Goal: Task Accomplishment & Management: Manage account settings

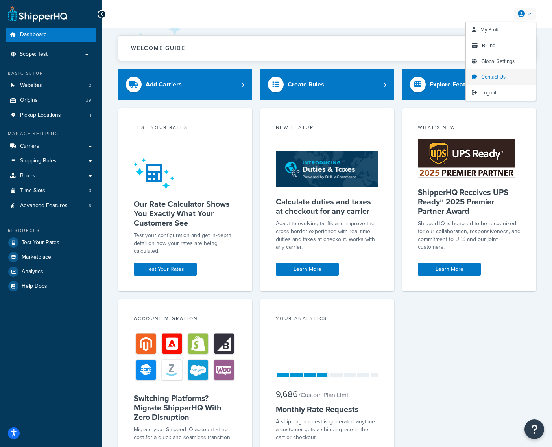
click at [497, 80] on span "Contact Us" at bounding box center [493, 76] width 24 height 7
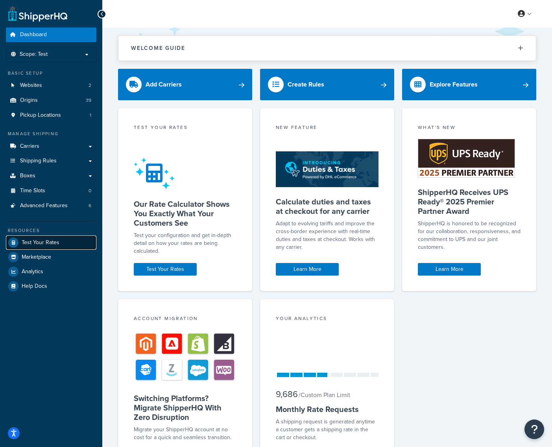
click at [40, 241] on span "Test Your Rates" at bounding box center [41, 243] width 38 height 7
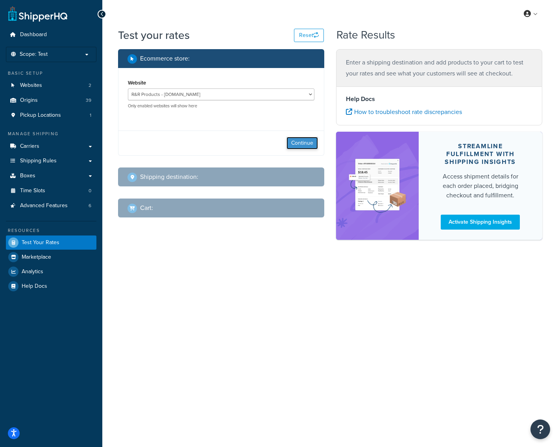
click at [302, 141] on button "Continue" at bounding box center [301, 143] width 31 height 13
select select "TX"
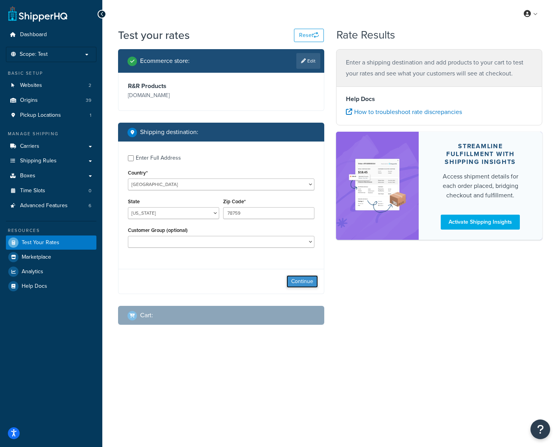
click at [297, 276] on button "Continue" at bounding box center [301, 281] width 31 height 13
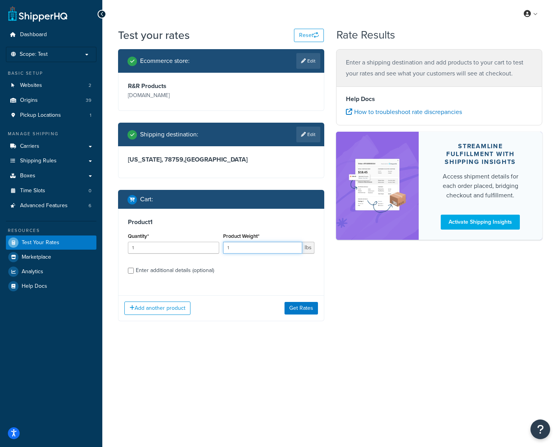
drag, startPoint x: 255, startPoint y: 249, endPoint x: 232, endPoint y: 252, distance: 22.6
click at [232, 252] on input "1" at bounding box center [262, 248] width 79 height 12
drag, startPoint x: 229, startPoint y: 252, endPoint x: 222, endPoint y: 254, distance: 8.1
click at [222, 254] on div "Product Weight* 1 lbs" at bounding box center [268, 245] width 95 height 29
type input "10"
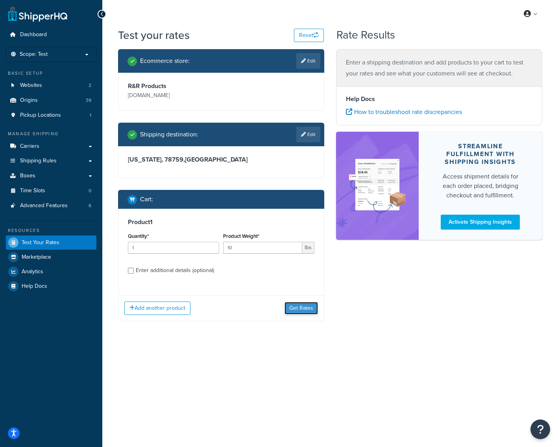
click at [293, 312] on button "Get Rates" at bounding box center [300, 308] width 33 height 13
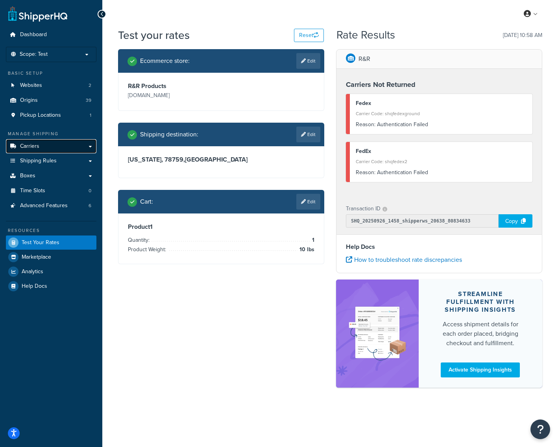
click at [30, 146] on span "Carriers" at bounding box center [29, 146] width 19 height 7
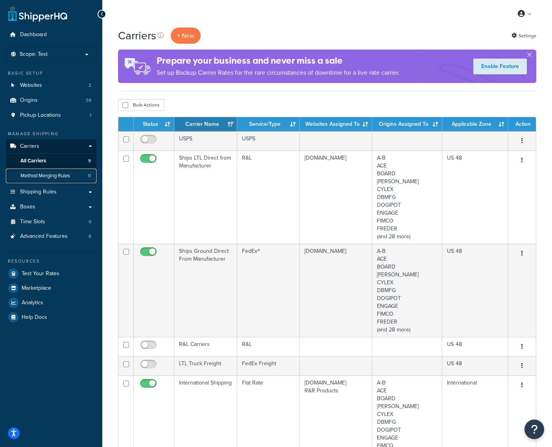
click at [29, 176] on span "Method Merging Rules" at bounding box center [45, 176] width 50 height 7
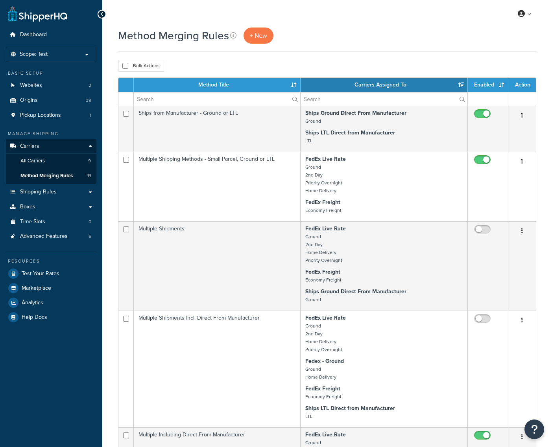
select select "15"
click at [40, 162] on span "All Carriers" at bounding box center [32, 161] width 24 height 7
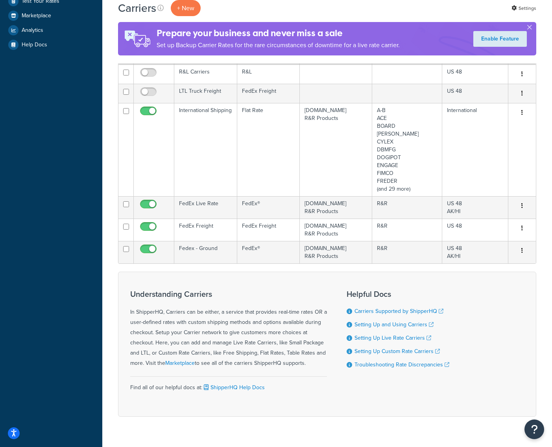
scroll to position [290, 0]
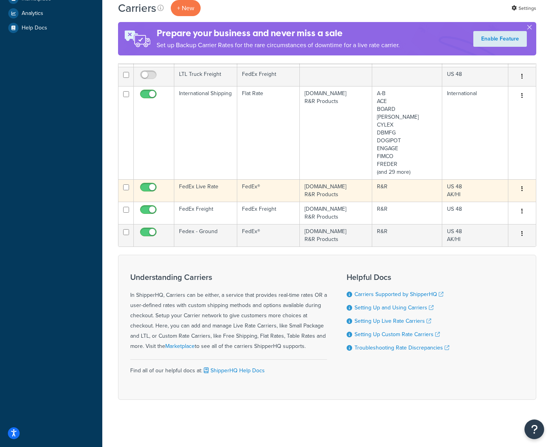
click at [314, 194] on td "Staging.rrproducts.com R&R Products" at bounding box center [336, 190] width 72 height 22
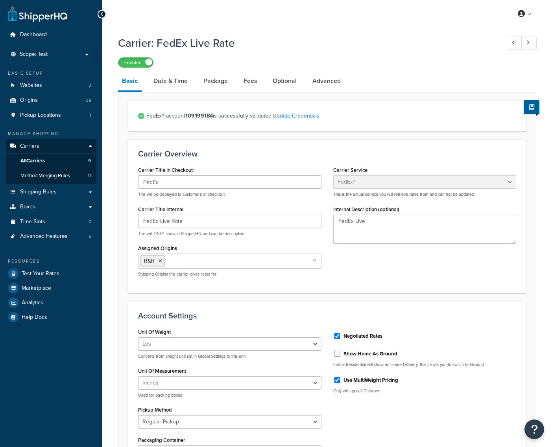
select select "fedEx"
select select "REGULAR_PICKUP"
select select "YOUR_PACKAGING"
click at [314, 116] on link "Update Credentials" at bounding box center [296, 116] width 47 height 8
select select "US"
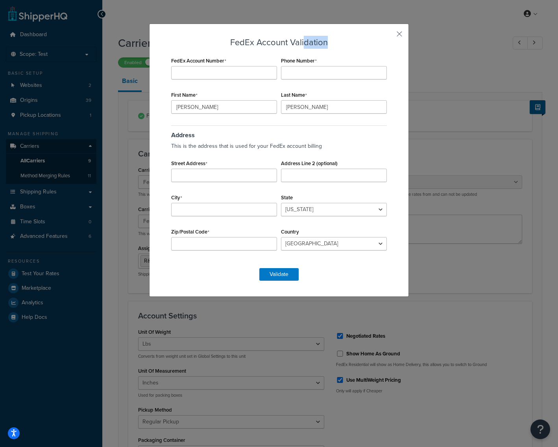
drag, startPoint x: 302, startPoint y: 30, endPoint x: 335, endPoint y: 41, distance: 34.8
click at [335, 41] on div "FedEx Account Validation FedEx Account Number Phone Number First Name Brian Las…" at bounding box center [279, 160] width 260 height 273
click at [351, 43] on h3 "FedEx Account Validation" at bounding box center [279, 42] width 220 height 9
click at [247, 72] on input "FedEx Account Number" at bounding box center [224, 72] width 106 height 13
type input "109199184"
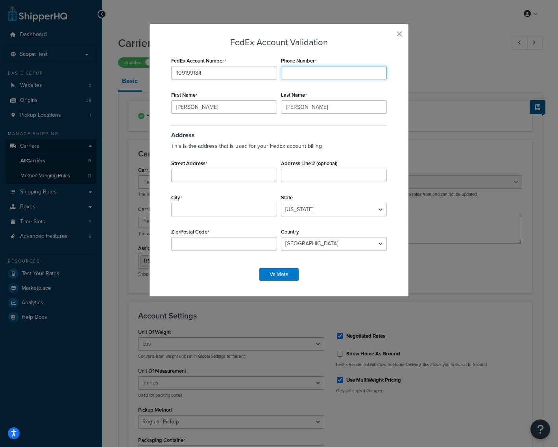
click at [290, 74] on input "Phone Number" at bounding box center [334, 72] width 106 height 13
type input "5208893593"
click at [194, 181] on div "Address This is the address that is used for your FedEx account billing Street …" at bounding box center [279, 192] width 220 height 137
click at [197, 176] on input "Street Address" at bounding box center [224, 175] width 106 height 13
type input "3334 E Milber St"
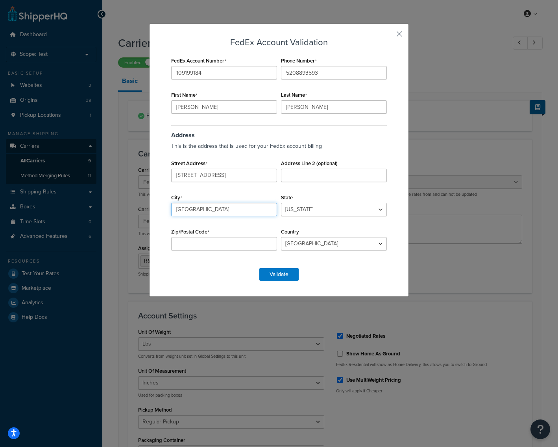
type input "Tucson"
click at [340, 208] on select "Alabama Alaska American Samoa Arizona Arkansas Armed Forces Americas Armed Forc…" at bounding box center [334, 209] width 106 height 13
select select "AZ"
click at [281, 203] on select "Alabama Alaska American Samoa Arizona Arkansas Armed Forces Americas Armed Forc…" at bounding box center [334, 209] width 106 height 13
click at [208, 245] on input "Zip/Postal Code" at bounding box center [224, 243] width 106 height 13
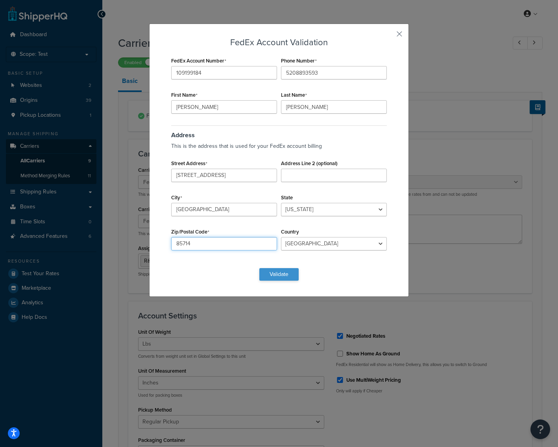
type input "85714"
click at [270, 276] on button "Validate" at bounding box center [278, 274] width 39 height 13
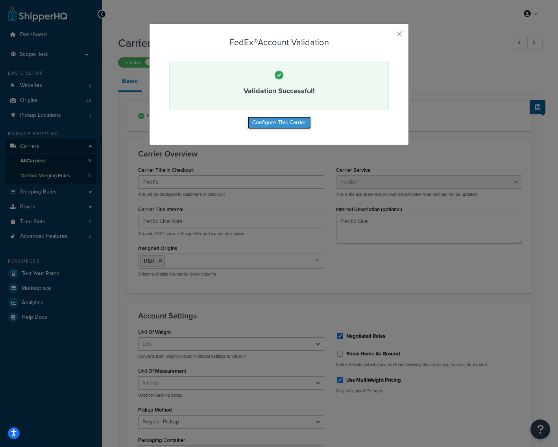
click at [273, 126] on button "Configure This Carrier" at bounding box center [278, 122] width 63 height 13
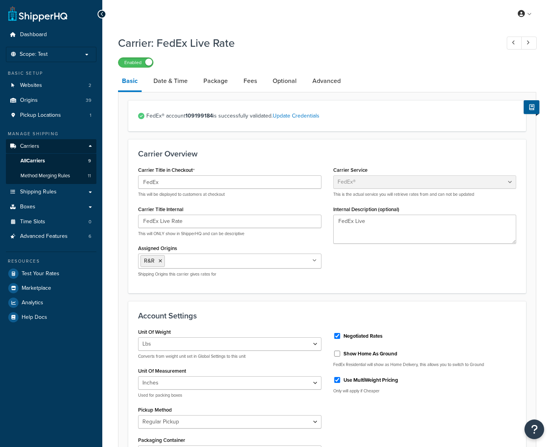
select select "fedEx"
select select "REGULAR_PICKUP"
select select "YOUR_PACKAGING"
click at [46, 275] on span "Test Your Rates" at bounding box center [41, 274] width 38 height 7
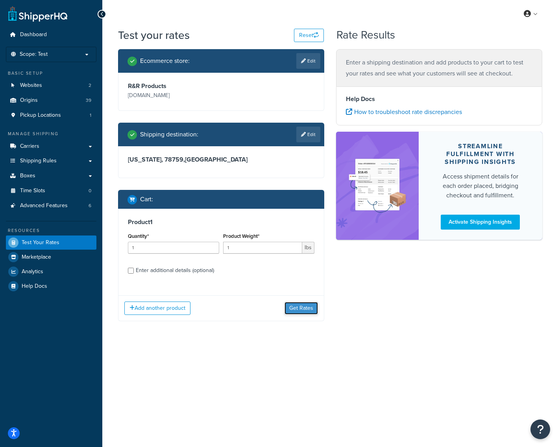
click at [295, 308] on button "Get Rates" at bounding box center [300, 308] width 33 height 13
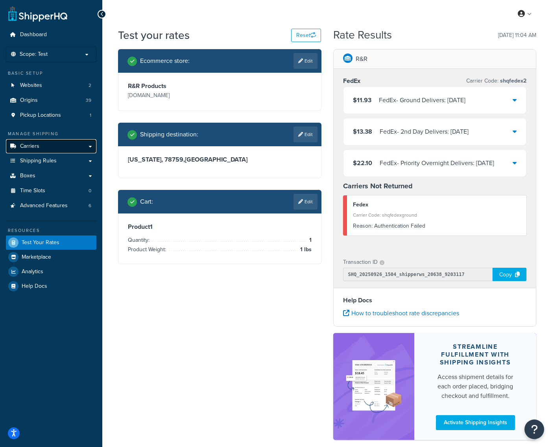
click at [27, 146] on span "Carriers" at bounding box center [29, 146] width 19 height 7
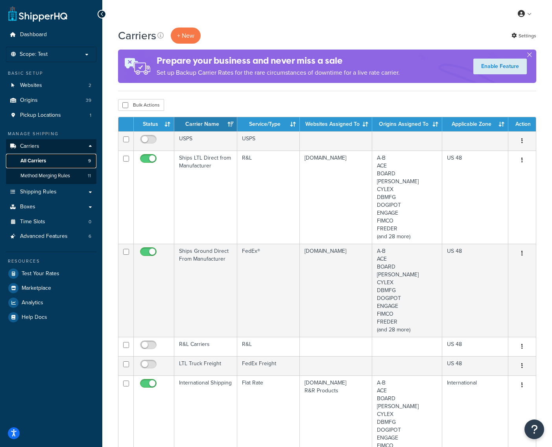
click at [35, 159] on span "All Carriers" at bounding box center [33, 161] width 26 height 7
click at [46, 277] on span "Test Your Rates" at bounding box center [41, 274] width 38 height 7
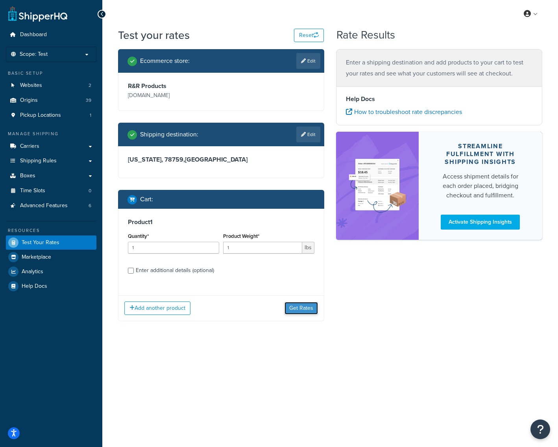
click at [300, 311] on button "Get Rates" at bounding box center [300, 308] width 33 height 13
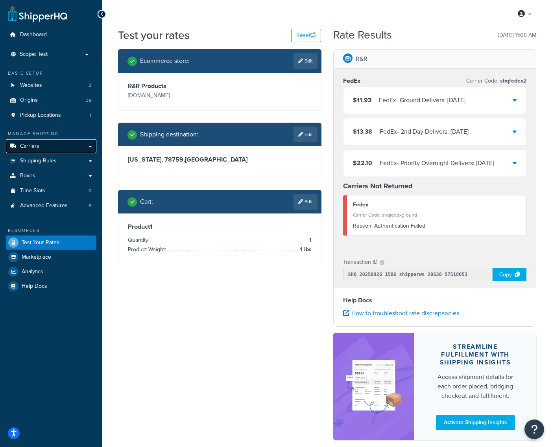
click at [42, 148] on link "Carriers" at bounding box center [51, 146] width 90 height 15
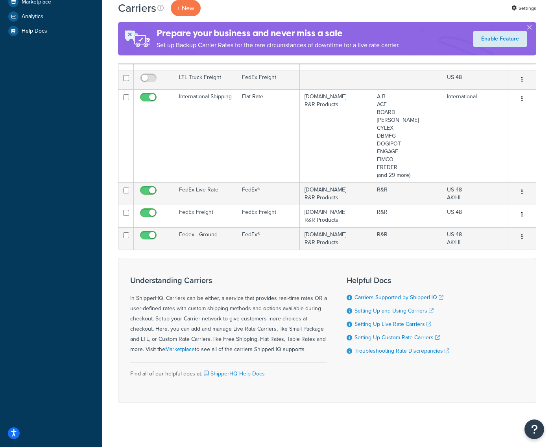
scroll to position [290, 0]
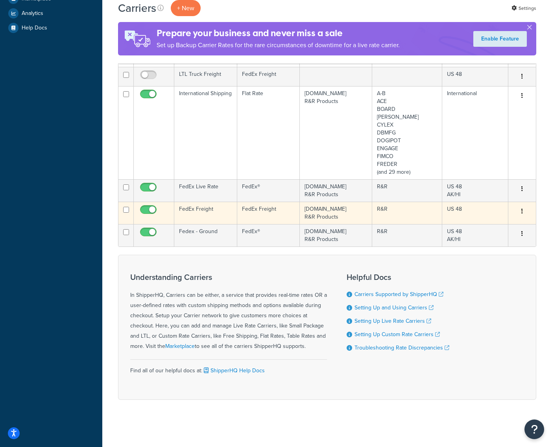
click at [314, 219] on td "Staging.rrproducts.com R&R Products" at bounding box center [336, 213] width 72 height 22
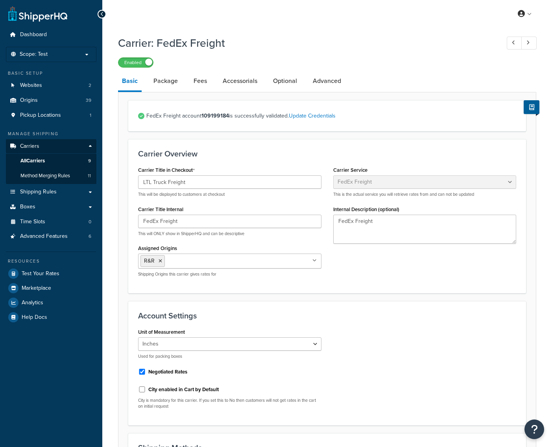
select select "fedExFreight"
click at [308, 116] on link "Update Credentials" at bounding box center [312, 116] width 47 height 8
select select "SKID"
select select "US"
select select "AZ"
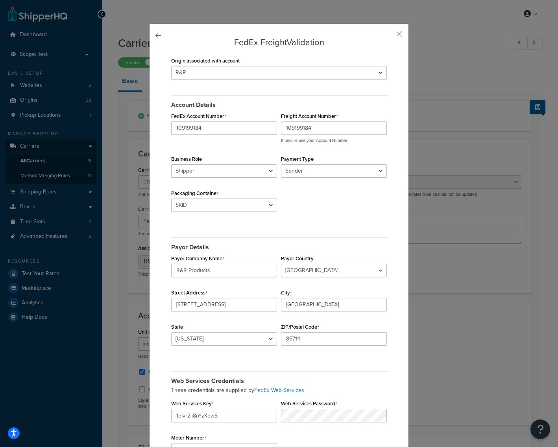
click at [169, 38] on link at bounding box center [169, 38] width 0 height 0
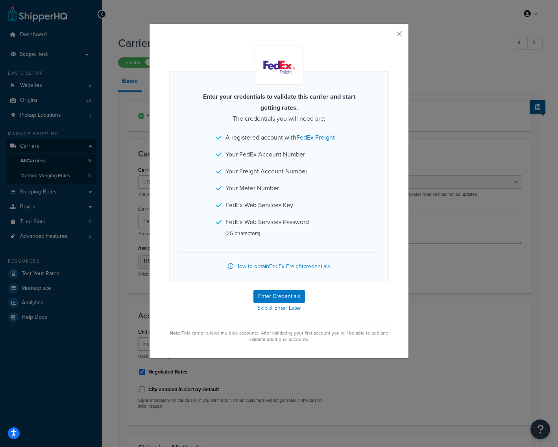
click at [389, 36] on button "button" at bounding box center [388, 37] width 2 height 2
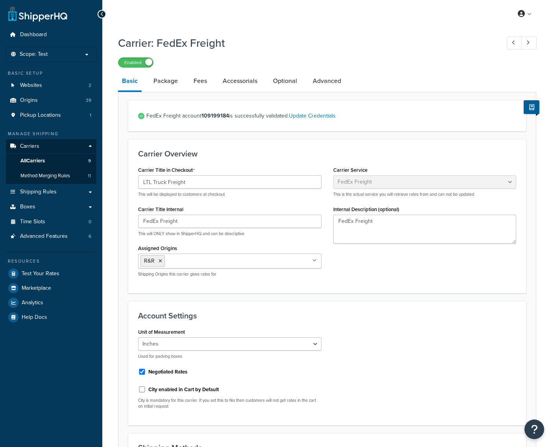
select select "fedExFreight"
click at [47, 162] on link "All Carriers 9" at bounding box center [51, 161] width 90 height 15
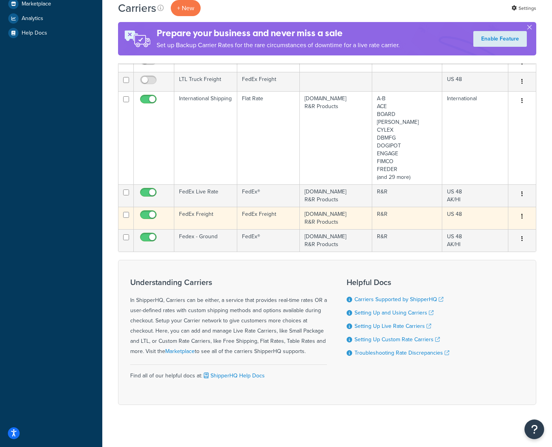
scroll to position [290, 0]
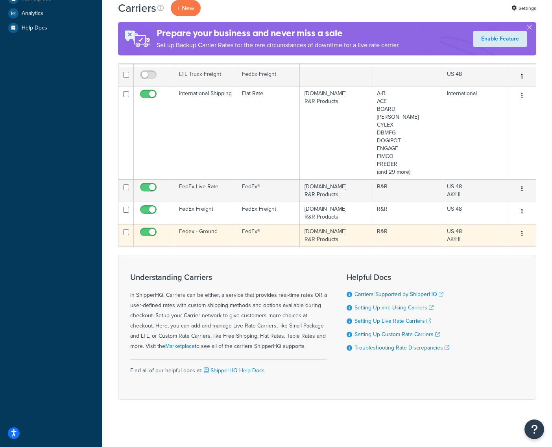
click at [333, 237] on td "Staging.rrproducts.com R&R Products" at bounding box center [336, 235] width 72 height 22
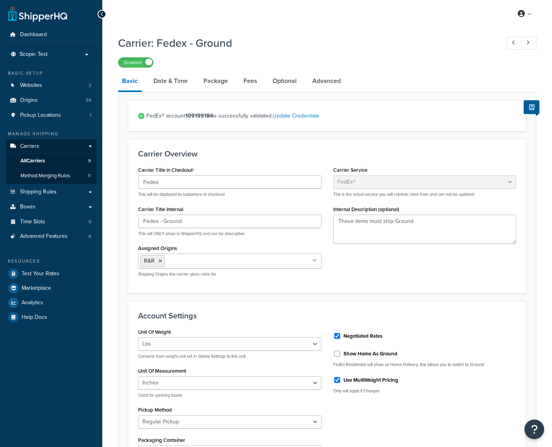
select select "fedEx"
select select "REGULAR_PICKUP"
select select "YOUR_PACKAGING"
click at [293, 118] on link "Update Credentials" at bounding box center [296, 116] width 47 height 8
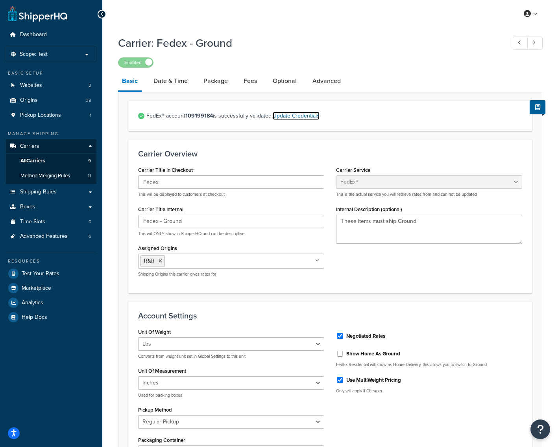
select select "US"
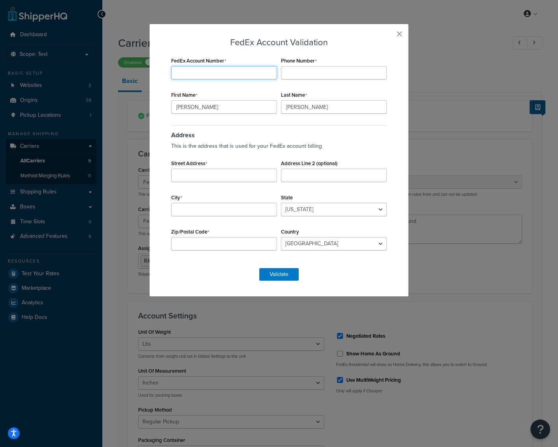
click at [222, 74] on input "FedEx Account Number" at bounding box center [224, 72] width 106 height 13
type input "10919918"
type input "5208893593"
type input "3334 E Milber St"
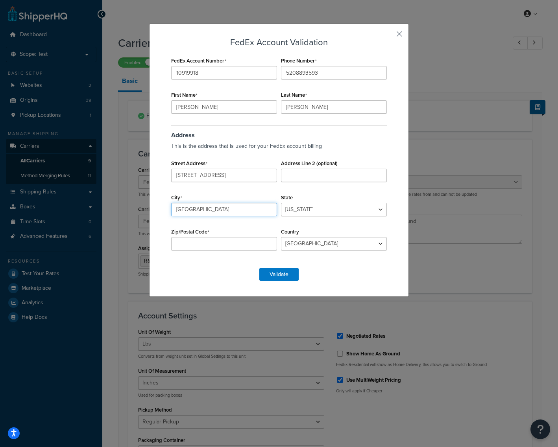
type input "Tucson"
click at [311, 212] on select "Alabama Alaska American Samoa Arizona Arkansas Armed Forces Americas Armed Forc…" at bounding box center [334, 209] width 106 height 13
select select "AZ"
click at [281, 203] on select "Alabama Alaska American Samoa Arizona Arkansas Armed Forces Americas Armed Forc…" at bounding box center [334, 209] width 106 height 13
click at [214, 240] on input "Zip/Postal Code" at bounding box center [224, 243] width 106 height 13
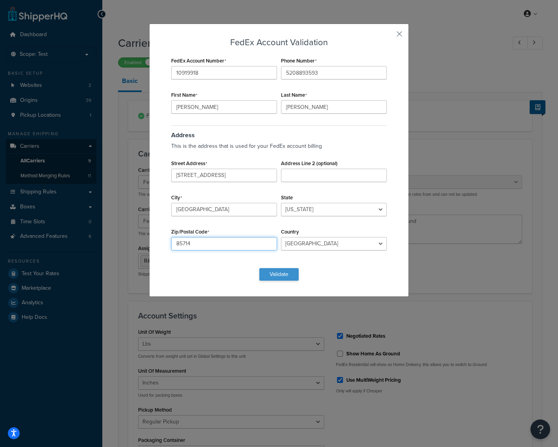
type input "85714"
click at [278, 276] on button "Validate" at bounding box center [278, 274] width 39 height 13
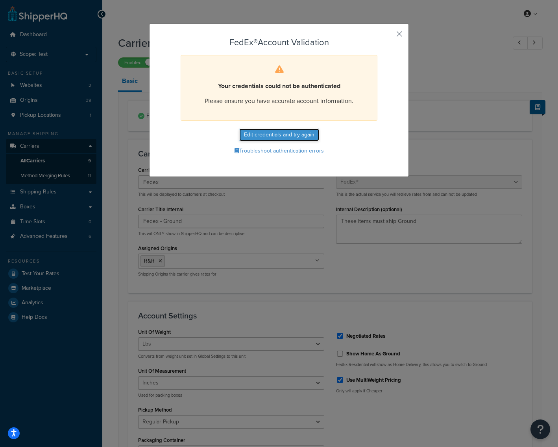
click at [263, 132] on button "Edit credentials and try again" at bounding box center [279, 135] width 80 height 13
select select "AZ"
select select "US"
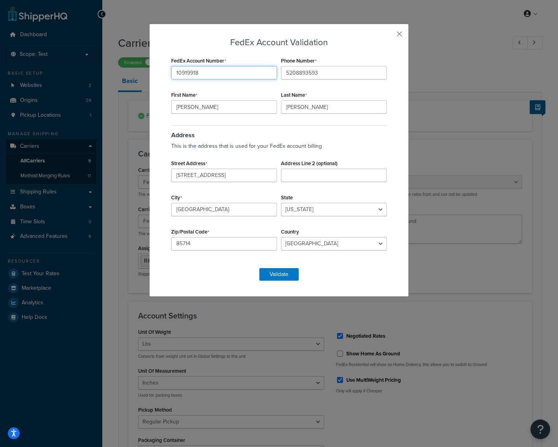
click at [224, 70] on input "10919918" at bounding box center [224, 72] width 106 height 13
type input "109199184"
click at [271, 274] on button "Validate" at bounding box center [278, 274] width 39 height 13
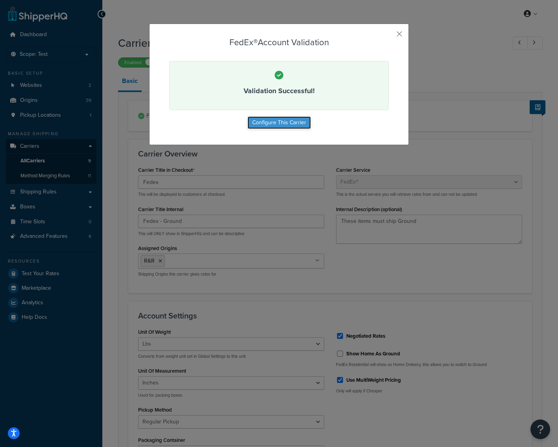
click at [288, 122] on button "Configure This Carrier" at bounding box center [278, 122] width 63 height 13
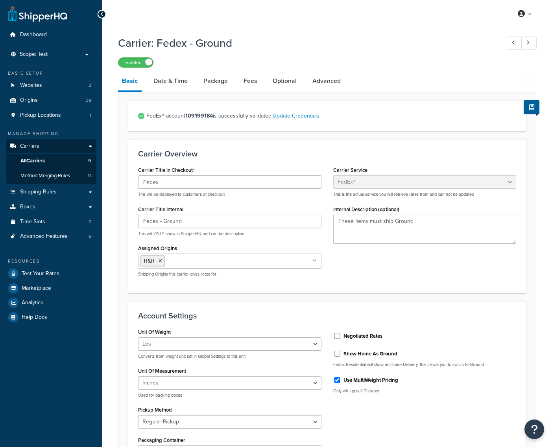
select select "fedEx"
select select "REGULAR_PICKUP"
select select "YOUR_PACKAGING"
select select "fedEx"
select select "REGULAR_PICKUP"
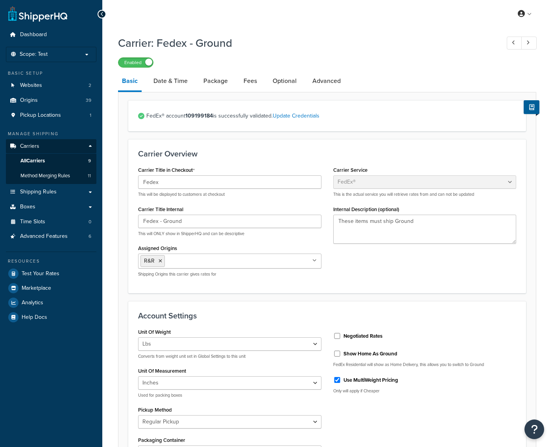
select select "YOUR_PACKAGING"
click at [42, 163] on span "All Carriers" at bounding box center [32, 161] width 24 height 7
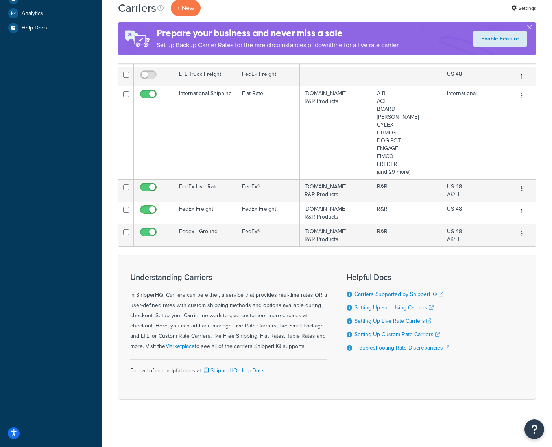
scroll to position [251, 0]
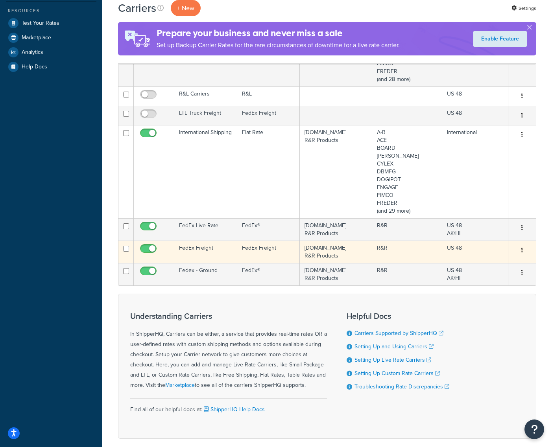
click at [319, 252] on td "Staging.rrproducts.com R&R Products" at bounding box center [336, 252] width 72 height 22
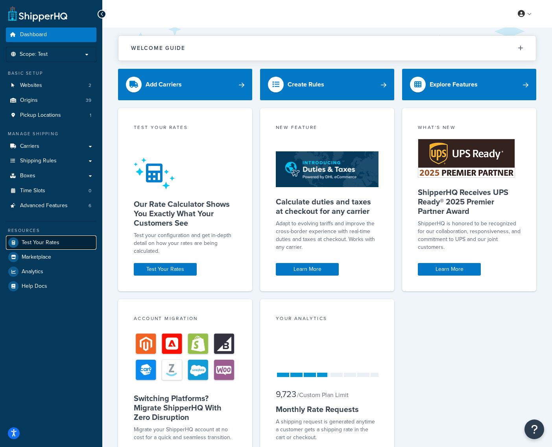
click at [48, 244] on span "Test Your Rates" at bounding box center [41, 243] width 38 height 7
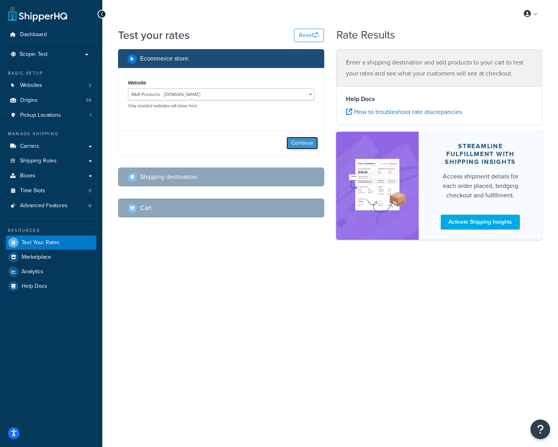
click at [297, 141] on button "Continue" at bounding box center [301, 143] width 31 height 13
select select "[GEOGRAPHIC_DATA]"
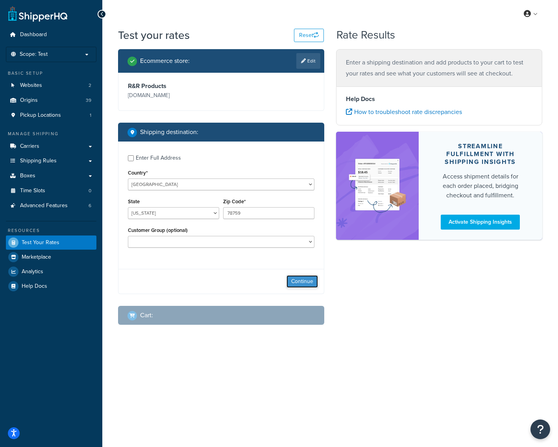
click at [309, 281] on button "Continue" at bounding box center [301, 281] width 31 height 13
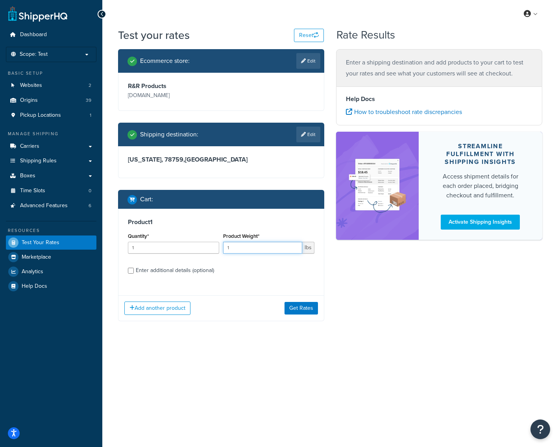
click at [277, 253] on input "1" at bounding box center [262, 248] width 79 height 12
type input "10"
click at [310, 312] on button "Get Rates" at bounding box center [300, 308] width 33 height 13
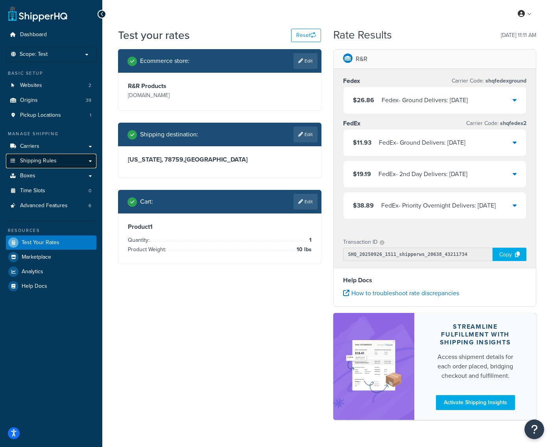
click at [30, 163] on span "Shipping Rules" at bounding box center [38, 161] width 37 height 7
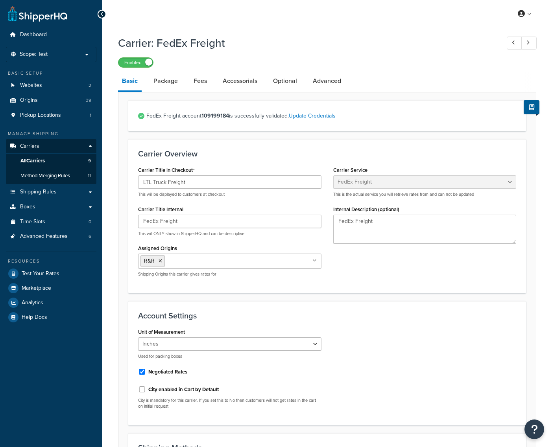
select select "fedExFreight"
click at [321, 117] on link "Update Credentials" at bounding box center [312, 116] width 47 height 8
select select "SKID"
select select "US"
select select "AZ"
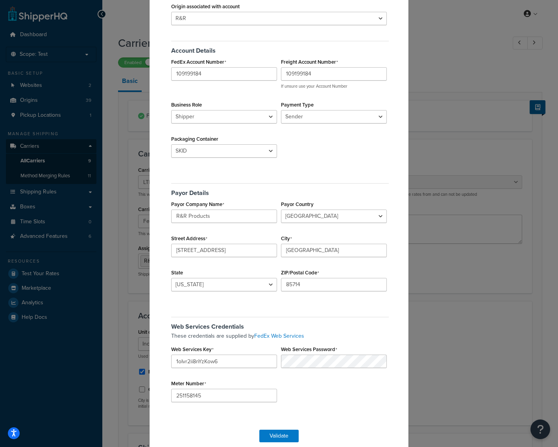
scroll to position [66, 0]
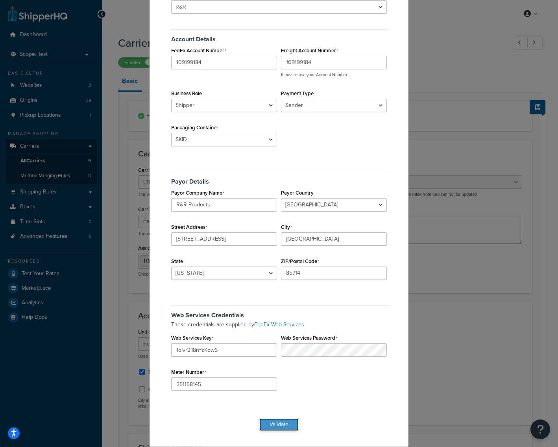
click at [276, 423] on button "Validate" at bounding box center [278, 425] width 39 height 13
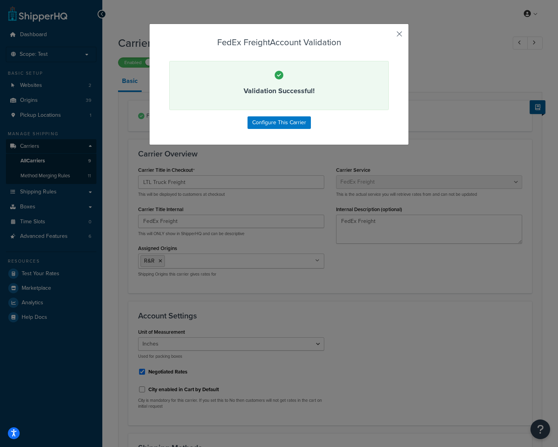
click at [389, 36] on button "button" at bounding box center [388, 37] width 2 height 2
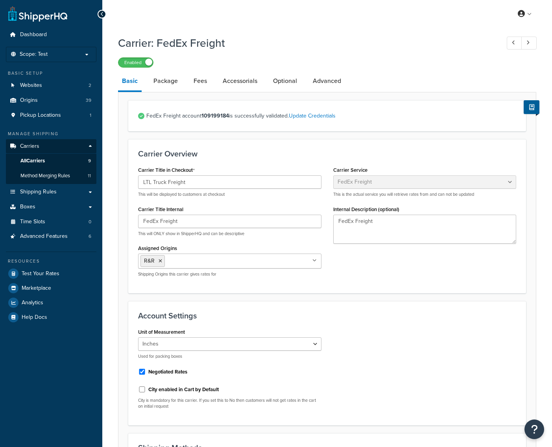
select select "fedExFreight"
click at [43, 161] on span "All Carriers" at bounding box center [32, 161] width 24 height 7
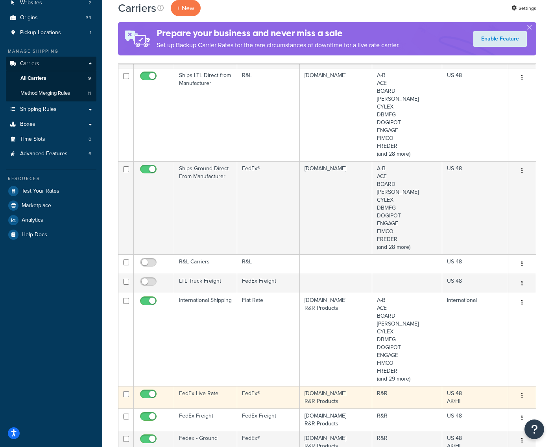
scroll to position [290, 0]
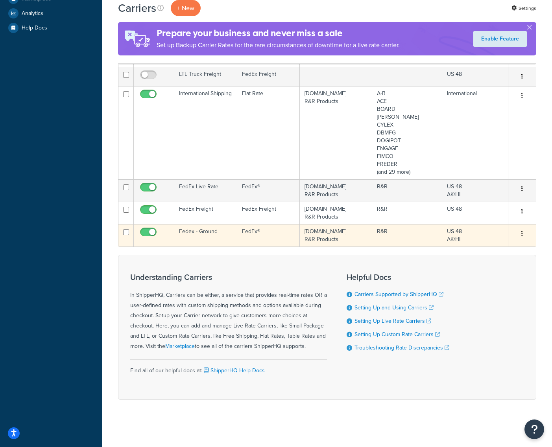
click at [201, 231] on td "Fedex - Ground" at bounding box center [205, 235] width 63 height 22
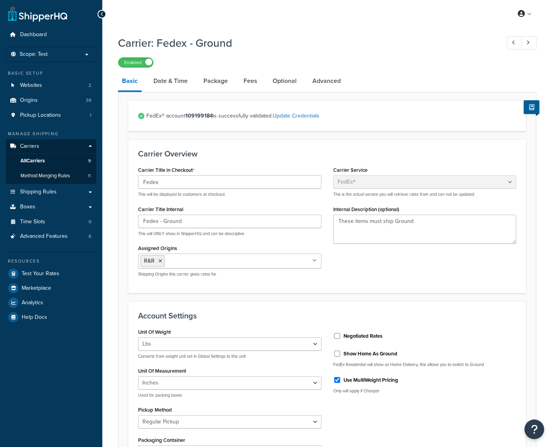
select select "fedEx"
select select "REGULAR_PICKUP"
select select "YOUR_PACKAGING"
click at [295, 116] on link "Update Credentials" at bounding box center [296, 116] width 47 height 8
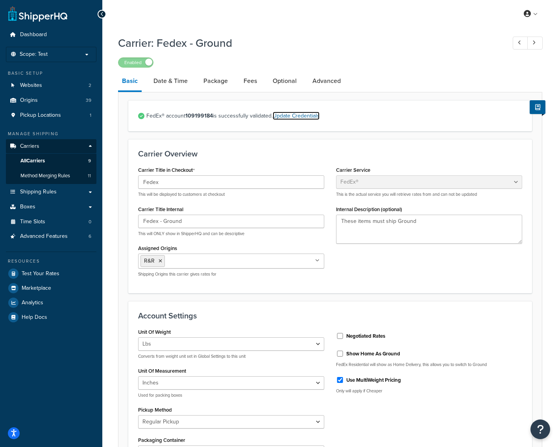
select select "US"
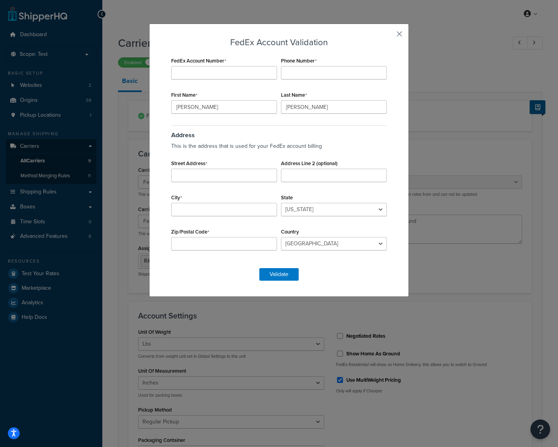
click at [389, 36] on button "button" at bounding box center [388, 37] width 2 height 2
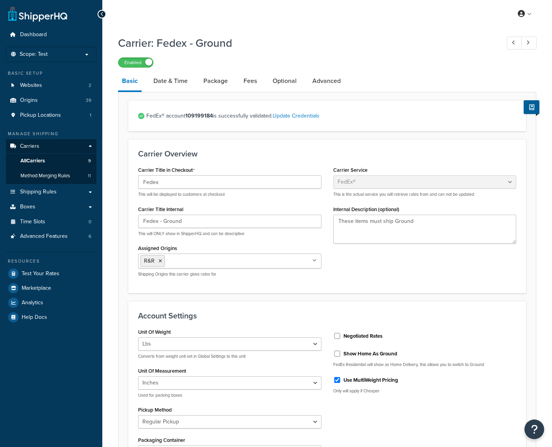
select select "fedEx"
select select "REGULAR_PICKUP"
select select "YOUR_PACKAGING"
click at [40, 271] on span "Test Your Rates" at bounding box center [41, 274] width 38 height 7
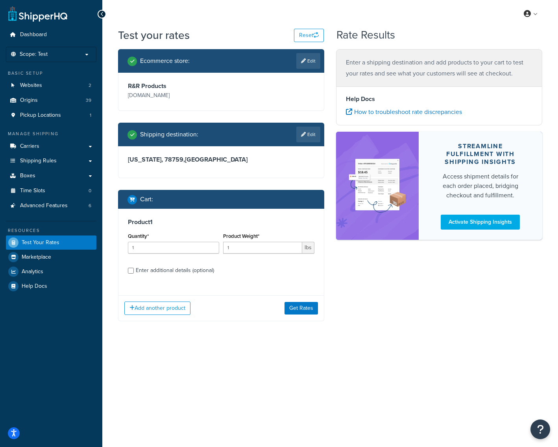
click at [167, 272] on div "Enter additional details (optional)" at bounding box center [175, 270] width 78 height 11
click at [134, 272] on input "Enter additional details (optional)" at bounding box center [131, 271] width 6 height 6
checkbox input "true"
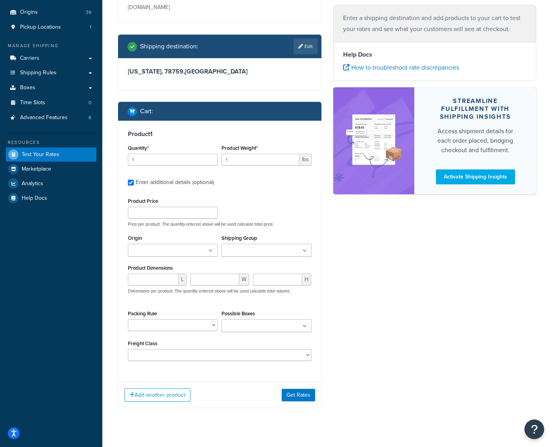
scroll to position [101, 0]
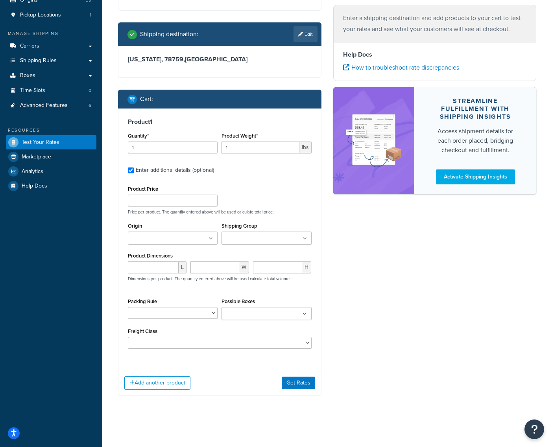
click at [211, 241] on ul at bounding box center [173, 238] width 90 height 13
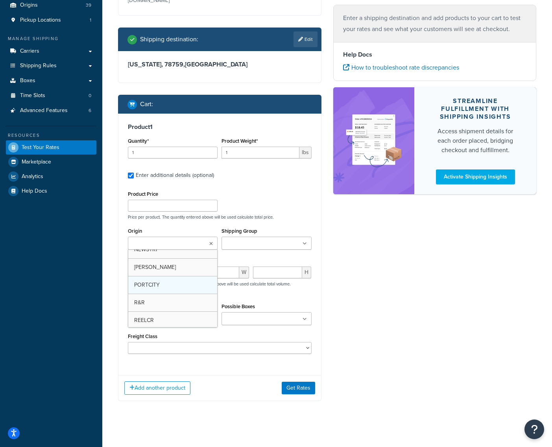
drag, startPoint x: 169, startPoint y: 296, endPoint x: 173, endPoint y: 292, distance: 6.1
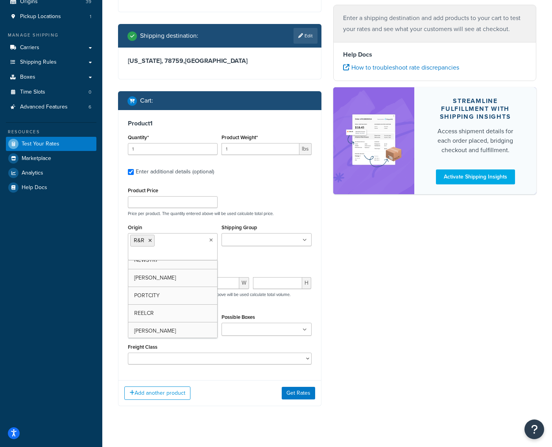
scroll to position [101, 0]
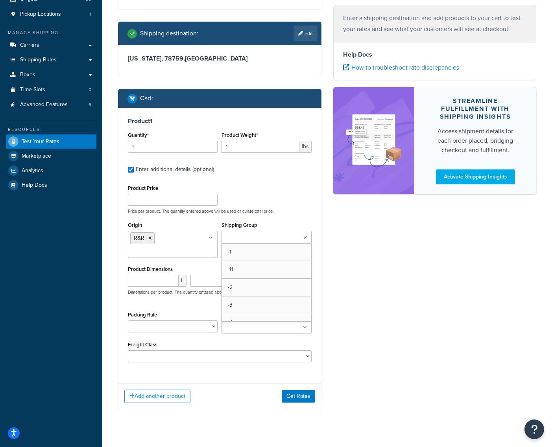
click at [306, 235] on ul at bounding box center [267, 237] width 90 height 13
click at [353, 279] on div "Ecommerce store : Edit R&R Products mcprod.rrproducts.com Shipping destination …" at bounding box center [327, 184] width 430 height 473
drag, startPoint x: 251, startPoint y: 150, endPoint x: 212, endPoint y: 154, distance: 39.9
click at [212, 154] on div "Quantity* 1 Product Weight* 1 lbs" at bounding box center [220, 144] width 188 height 29
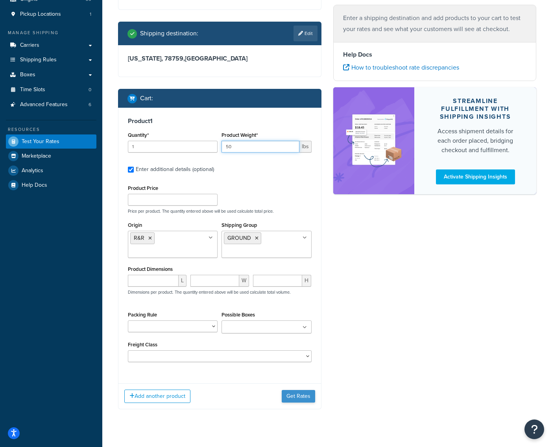
type input "50"
click at [298, 394] on button "Get Rates" at bounding box center [298, 396] width 33 height 13
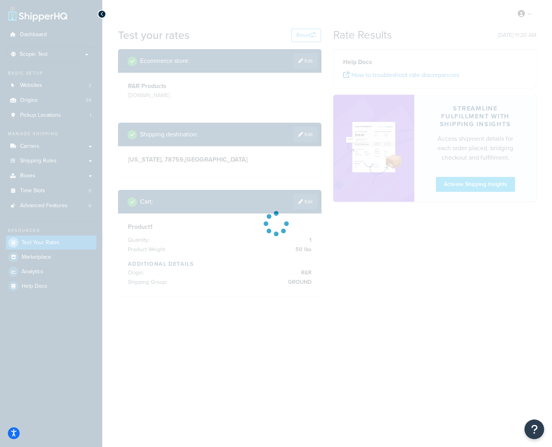
scroll to position [0, 0]
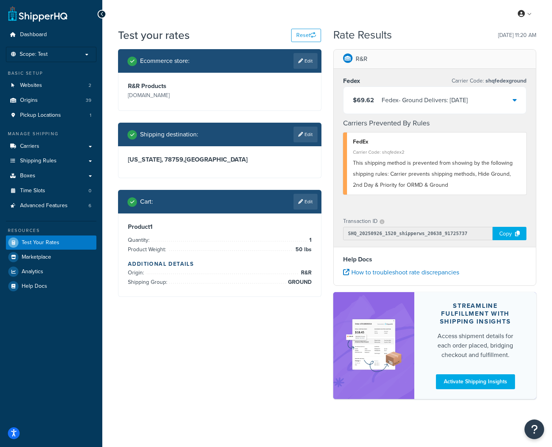
click at [513, 101] on icon at bounding box center [515, 100] width 4 height 6
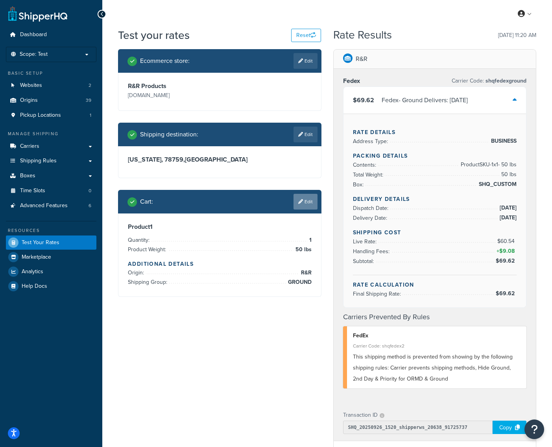
click at [307, 199] on link "Edit" at bounding box center [306, 202] width 24 height 16
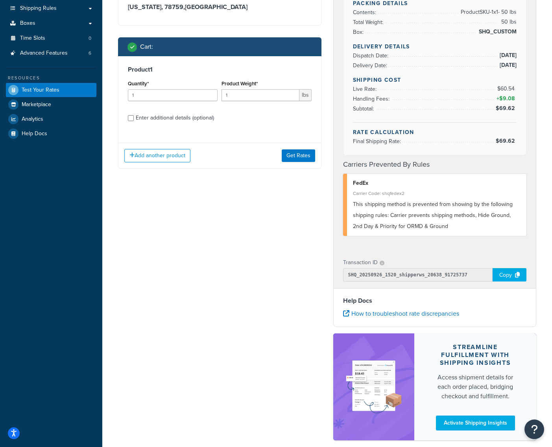
scroll to position [157, 0]
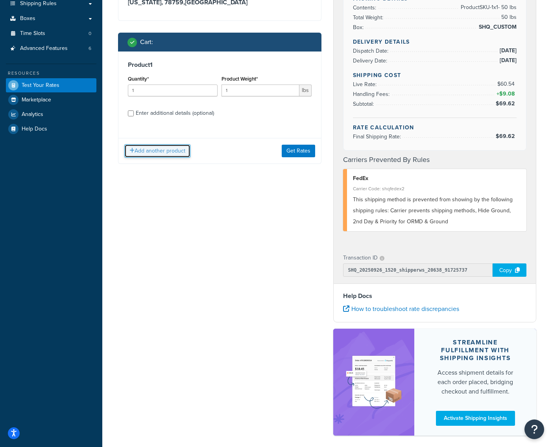
click at [158, 152] on button "Add another product" at bounding box center [157, 150] width 66 height 13
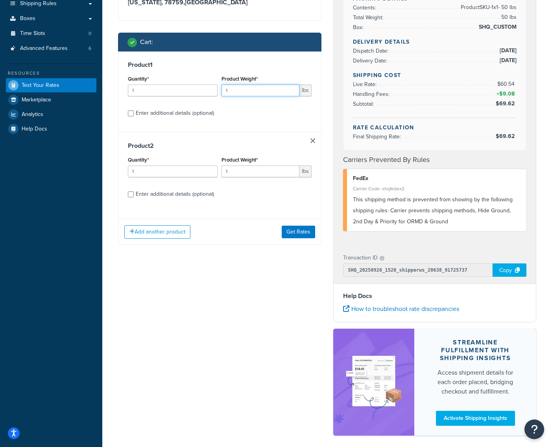
click at [230, 90] on input "1" at bounding box center [261, 91] width 78 height 12
click at [151, 115] on div "Enter additional details (optional)" at bounding box center [175, 113] width 78 height 11
click at [134, 115] on input "Enter additional details (optional)" at bounding box center [131, 114] width 6 height 6
checkbox input "true"
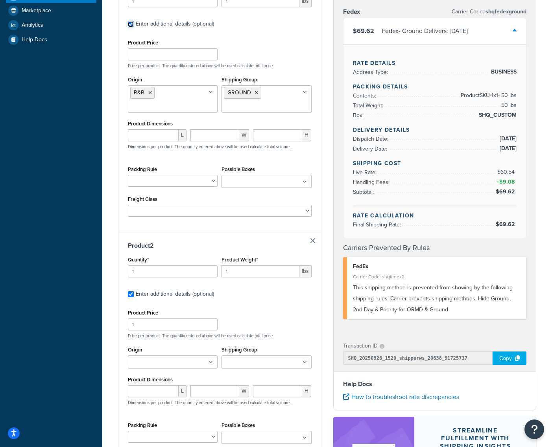
scroll to position [175, 0]
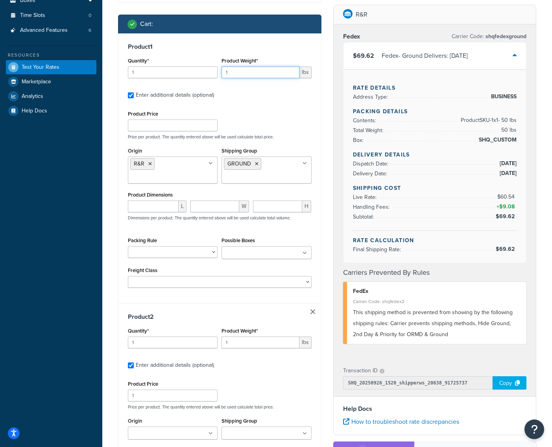
drag, startPoint x: 238, startPoint y: 71, endPoint x: 215, endPoint y: 72, distance: 23.2
click at [215, 72] on div "Quantity* 1 Product Weight* 1 lbs" at bounding box center [220, 69] width 188 height 29
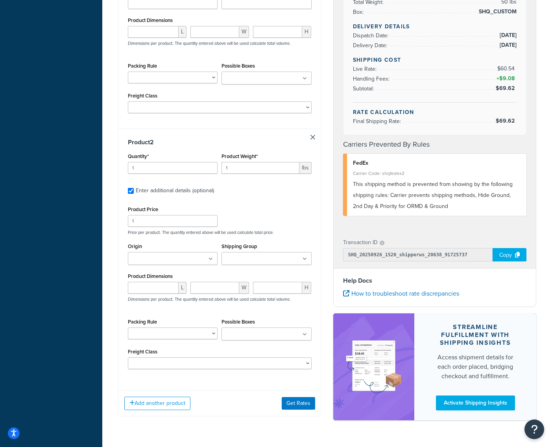
scroll to position [372, 0]
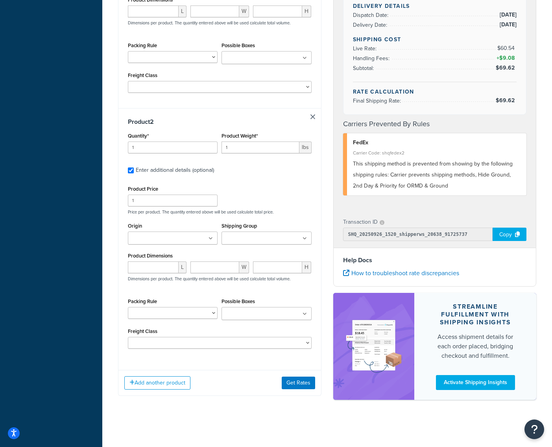
type input "50"
drag, startPoint x: 237, startPoint y: 148, endPoint x: 220, endPoint y: 150, distance: 17.0
click at [220, 150] on div "Product Weight* 1 lbs" at bounding box center [267, 145] width 94 height 29
type input "5"
click at [190, 242] on input "Origin" at bounding box center [165, 239] width 70 height 9
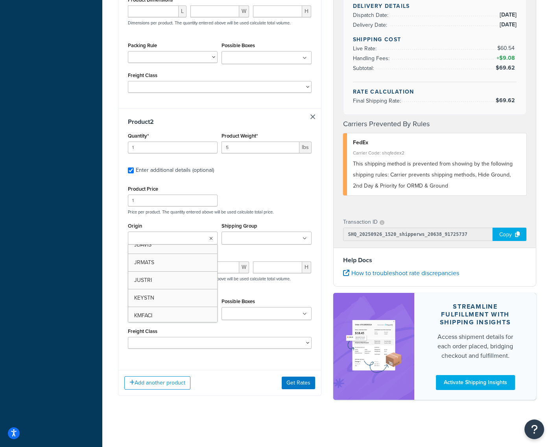
scroll to position [275, 0]
click at [114, 243] on div "Ecommerce store : Edit R&R Products mcprod.rrproducts.com Shipping destination …" at bounding box center [219, 44] width 215 height 730
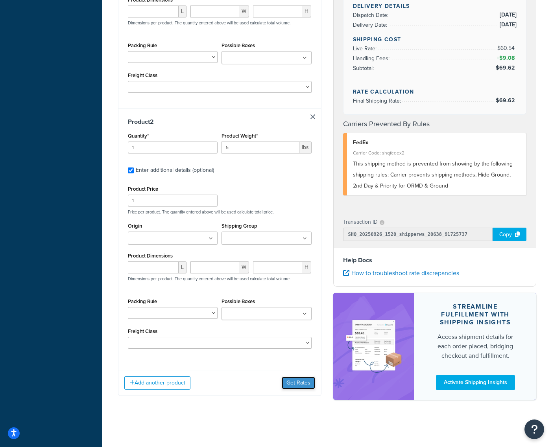
click at [294, 383] on button "Get Rates" at bounding box center [298, 383] width 33 height 13
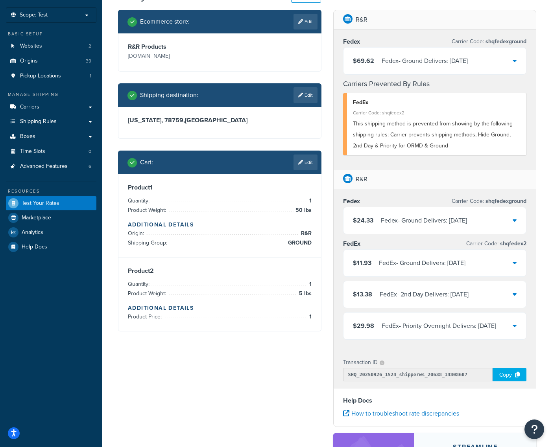
scroll to position [79, 0]
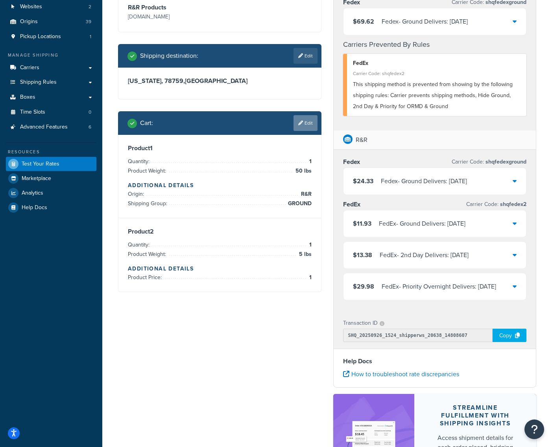
click at [306, 123] on link "Edit" at bounding box center [306, 123] width 24 height 16
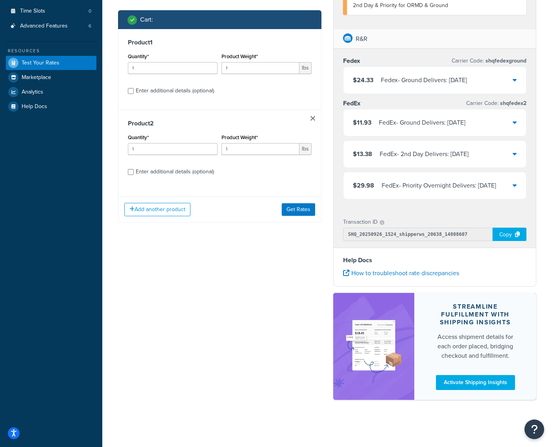
scroll to position [191, 0]
click at [149, 203] on button "Add another product" at bounding box center [157, 209] width 66 height 13
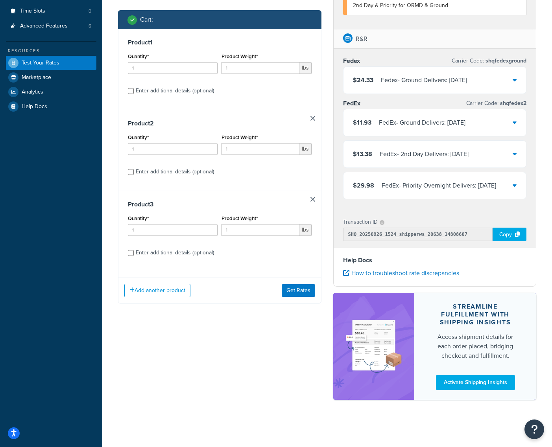
click at [313, 197] on link at bounding box center [312, 199] width 5 height 5
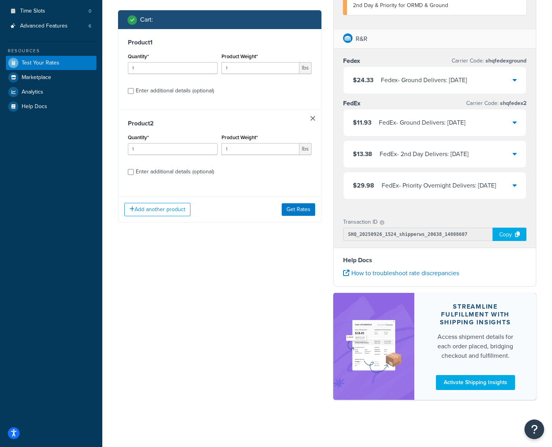
click at [172, 166] on div "Enter additional details (optional)" at bounding box center [175, 171] width 78 height 11
click at [134, 169] on input "Enter additional details (optional)" at bounding box center [131, 172] width 6 height 6
checkbox input "true"
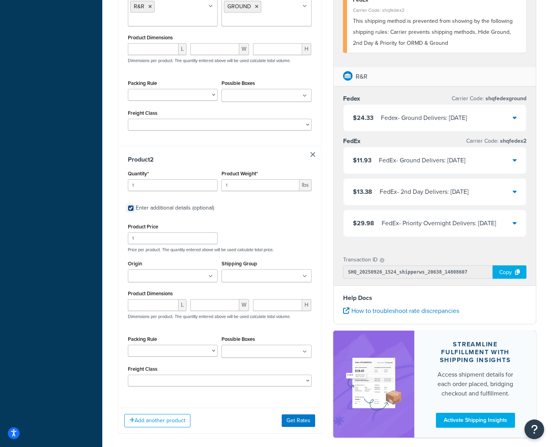
scroll to position [372, 0]
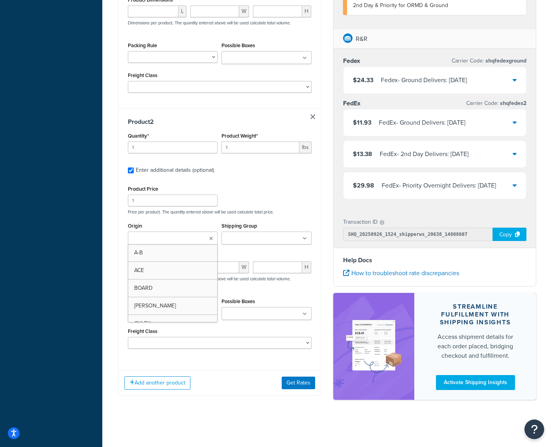
click at [194, 242] on ul at bounding box center [173, 238] width 90 height 13
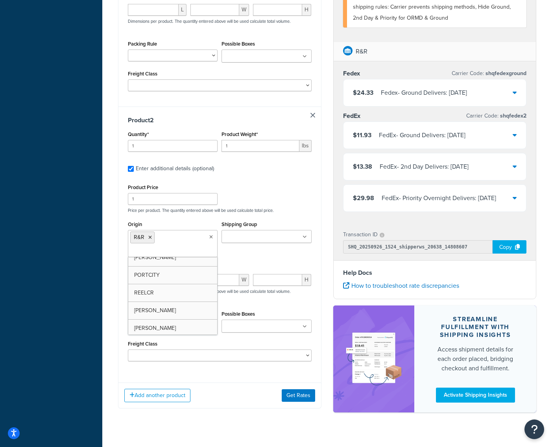
click at [113, 275] on div "Ecommerce store : Edit R&R Products mcprod.rrproducts.com Shipping destination …" at bounding box center [219, 49] width 215 height 744
click at [298, 239] on ul at bounding box center [267, 236] width 90 height 13
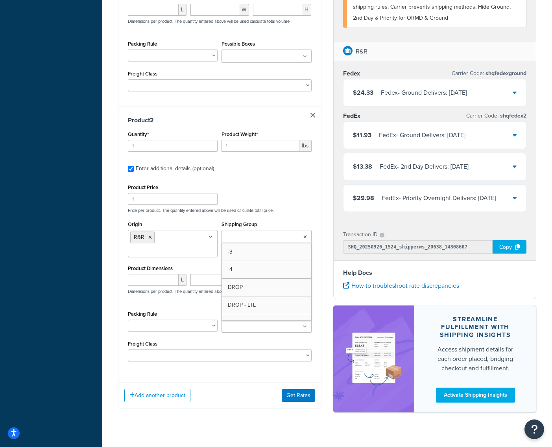
scroll to position [0, 0]
click at [299, 395] on button "Get Rates" at bounding box center [298, 396] width 33 height 13
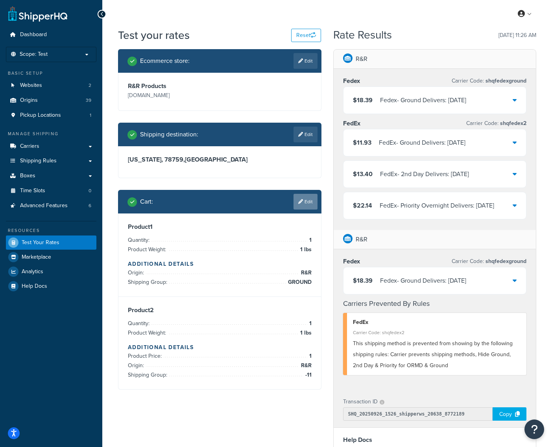
click at [312, 204] on link "Edit" at bounding box center [306, 202] width 24 height 16
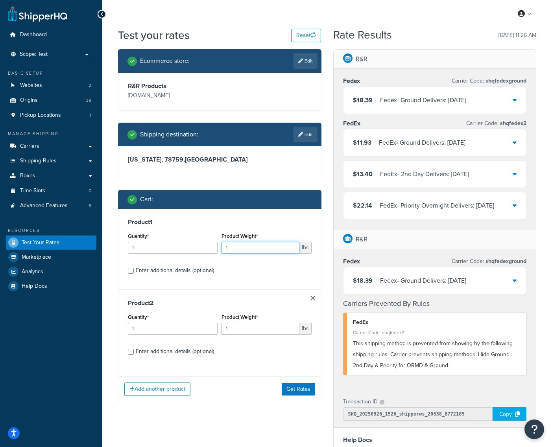
click at [220, 247] on div "Product Weight* 1 lbs" at bounding box center [267, 245] width 94 height 29
type input "50"
click at [309, 395] on button "Get Rates" at bounding box center [298, 389] width 33 height 13
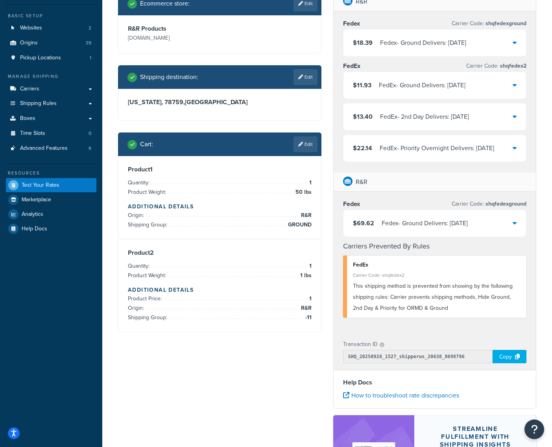
scroll to position [39, 0]
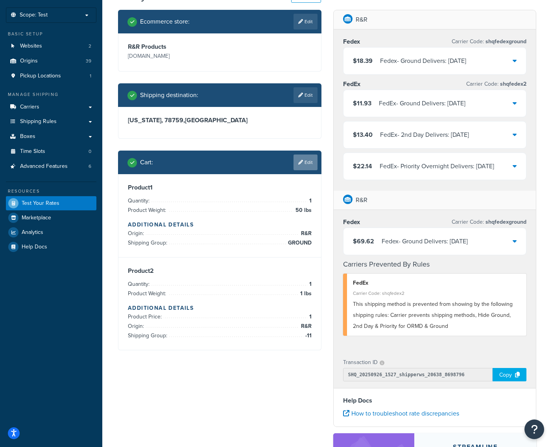
click at [304, 158] on link "Edit" at bounding box center [306, 163] width 24 height 16
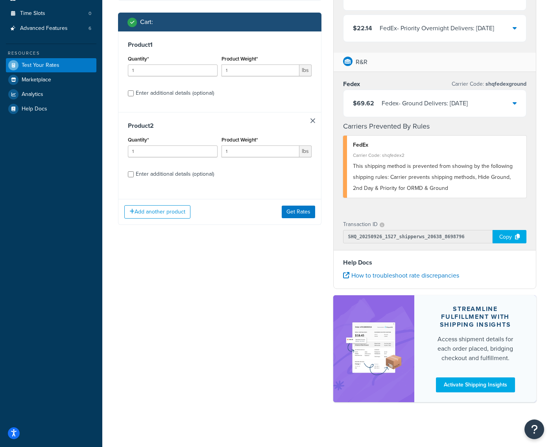
scroll to position [180, 0]
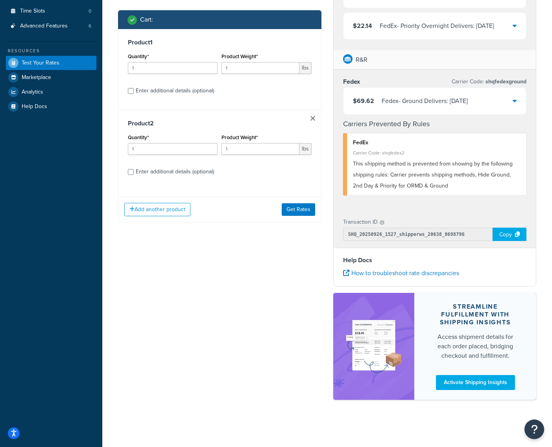
click at [179, 175] on div "Enter additional details (optional)" at bounding box center [175, 171] width 78 height 11
click at [134, 175] on input "Enter additional details (optional)" at bounding box center [131, 172] width 6 height 6
checkbox input "true"
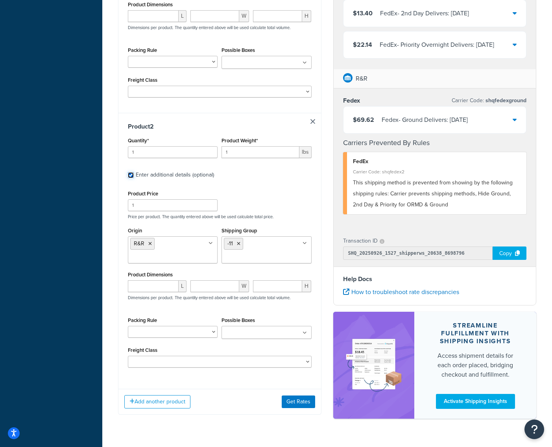
scroll to position [386, 0]
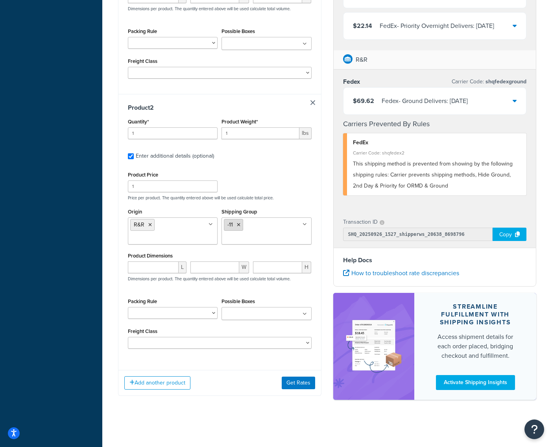
click at [239, 224] on icon at bounding box center [239, 225] width 4 height 5
click at [242, 401] on div "Ecommerce store : Edit R&R Products mcprod.rrproducts.com Shipping destination …" at bounding box center [219, 36] width 215 height 744
click at [148, 225] on icon at bounding box center [150, 225] width 4 height 5
click at [106, 314] on div "Test your rates Reset Rate Results 09/26/2025, 11:27 AM Ecommerce store : Edit …" at bounding box center [327, 35] width 450 height 785
click at [299, 384] on button "Get Rates" at bounding box center [298, 383] width 33 height 13
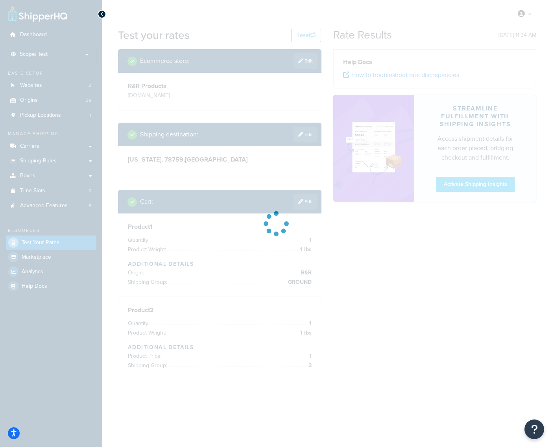
scroll to position [0, 0]
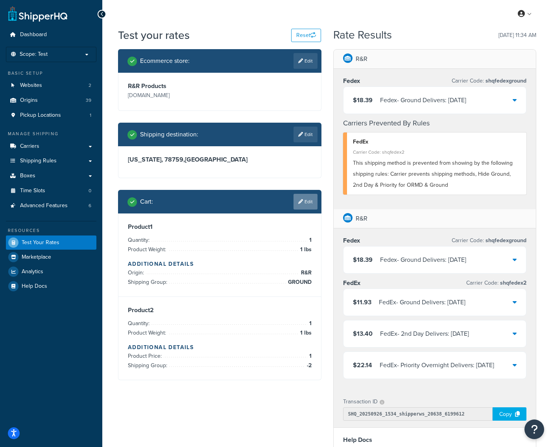
click at [308, 203] on link "Edit" at bounding box center [306, 202] width 24 height 16
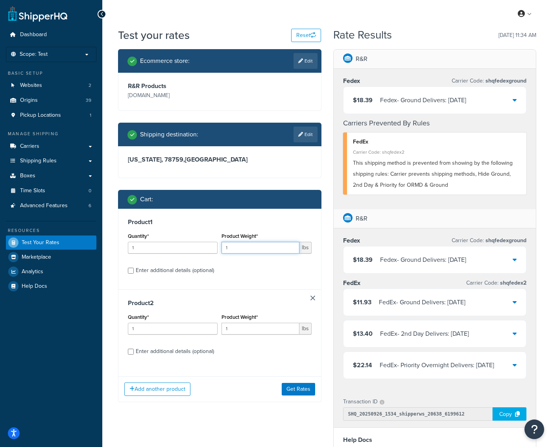
drag, startPoint x: 234, startPoint y: 249, endPoint x: 204, endPoint y: 248, distance: 29.9
click at [204, 248] on div "Quantity* 1 Product Weight* 1 lbs" at bounding box center [220, 245] width 188 height 29
type input "50"
click at [305, 392] on button "Get Rates" at bounding box center [298, 389] width 33 height 13
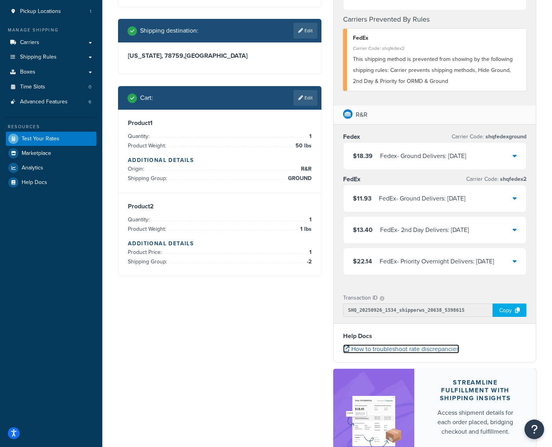
scroll to position [118, 0]
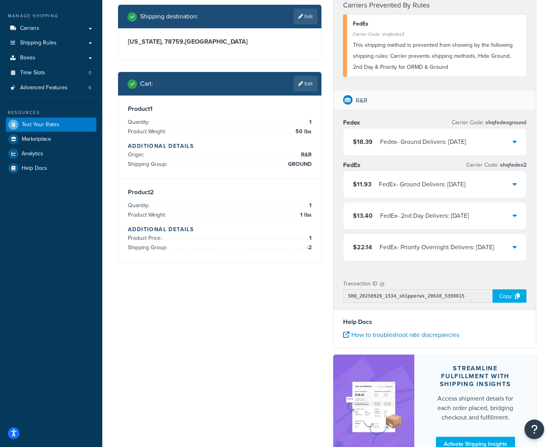
click at [514, 183] on icon at bounding box center [515, 184] width 4 height 6
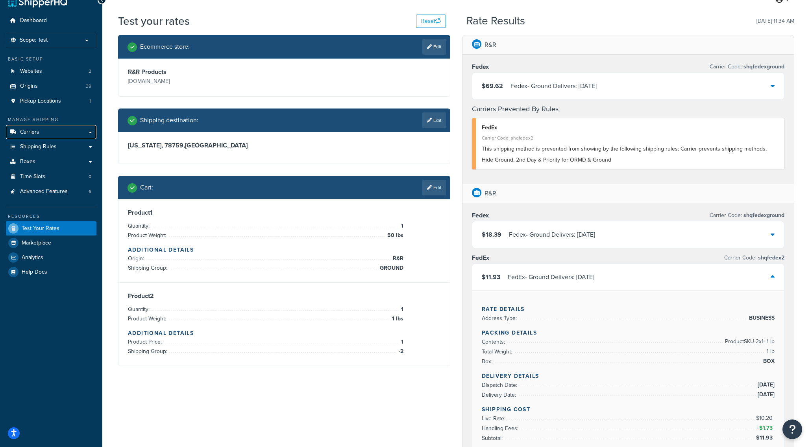
scroll to position [0, 0]
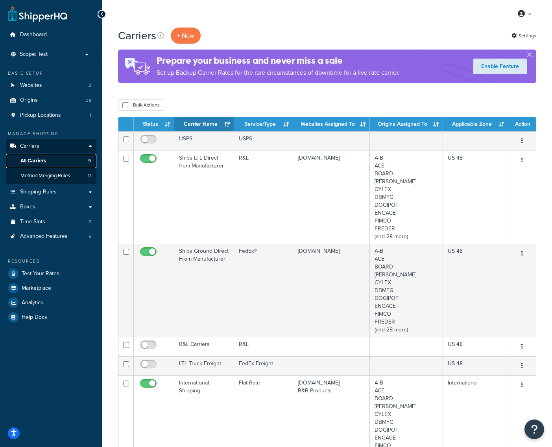
click at [39, 160] on span "All Carriers" at bounding box center [33, 161] width 26 height 7
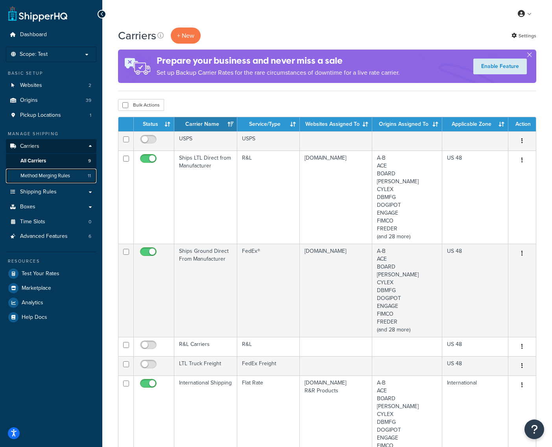
click at [64, 177] on span "Method Merging Rules" at bounding box center [45, 176] width 50 height 7
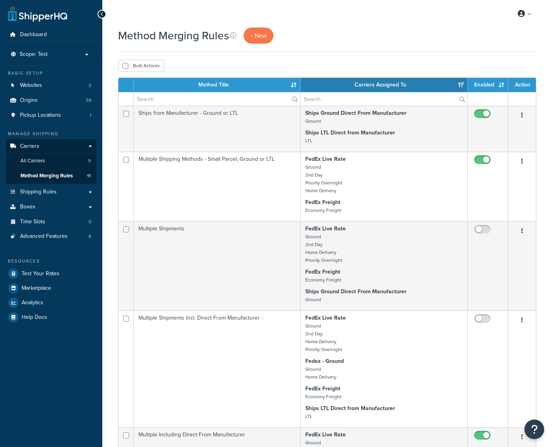
select select "15"
click at [33, 161] on span "All Carriers" at bounding box center [32, 161] width 24 height 7
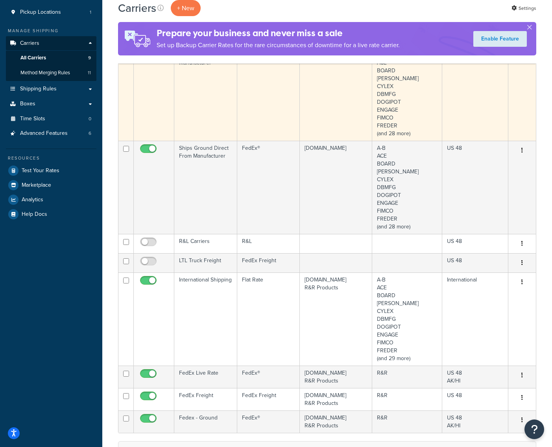
scroll to position [118, 0]
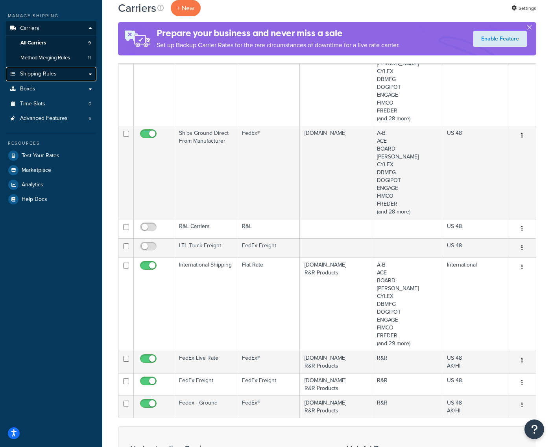
click at [34, 81] on link "Shipping Rules" at bounding box center [51, 74] width 90 height 15
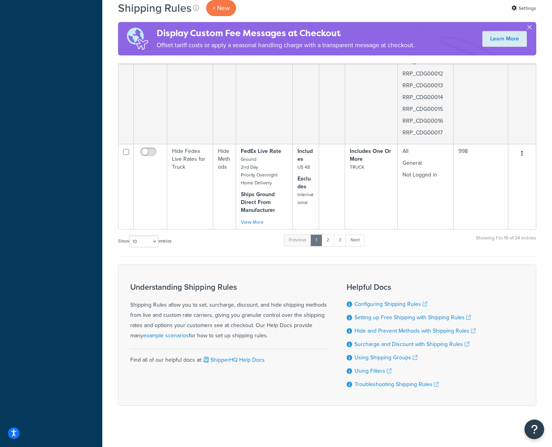
scroll to position [1810, 0]
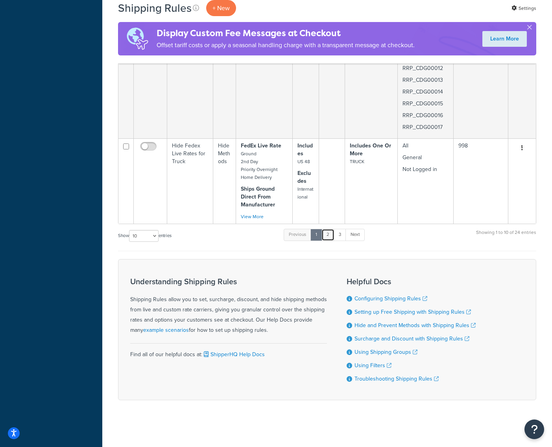
click at [329, 237] on link "2" at bounding box center [327, 235] width 13 height 12
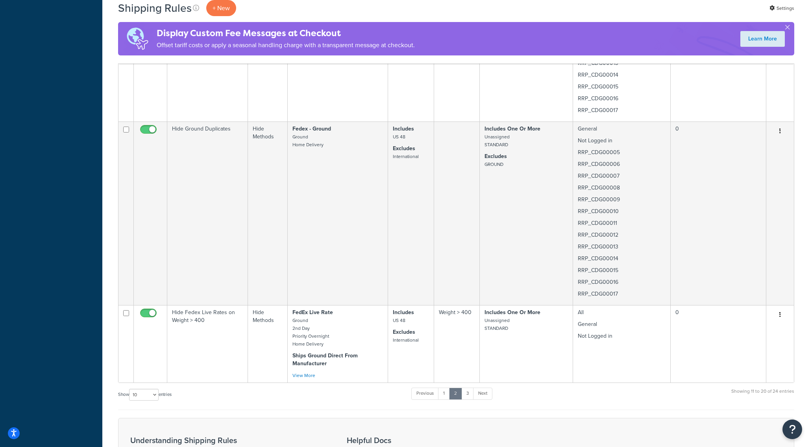
scroll to position [1530, 0]
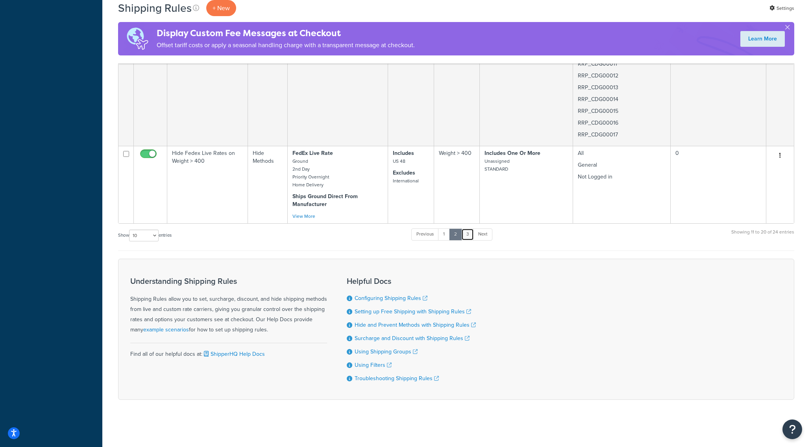
click at [473, 232] on link "3" at bounding box center [467, 235] width 13 height 12
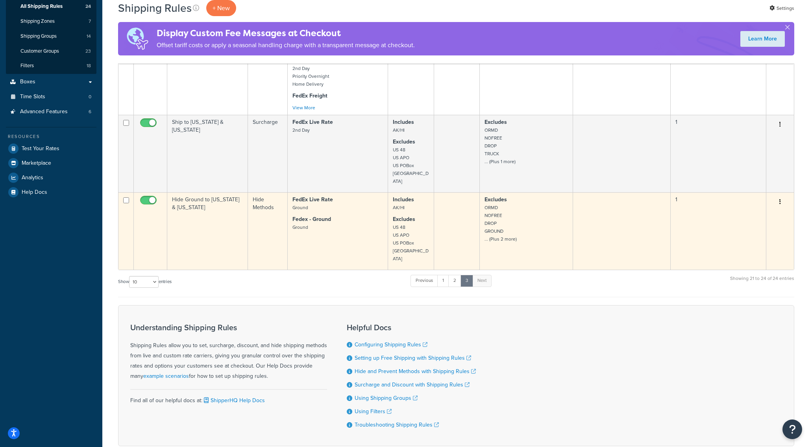
scroll to position [203, 0]
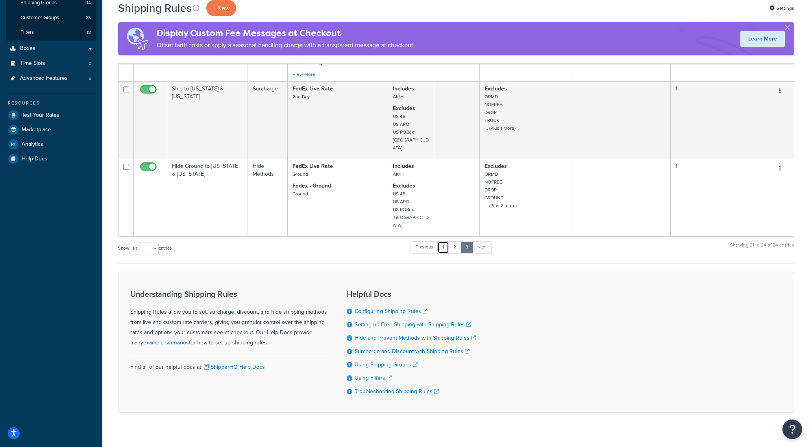
click at [443, 242] on link "1" at bounding box center [443, 248] width 12 height 12
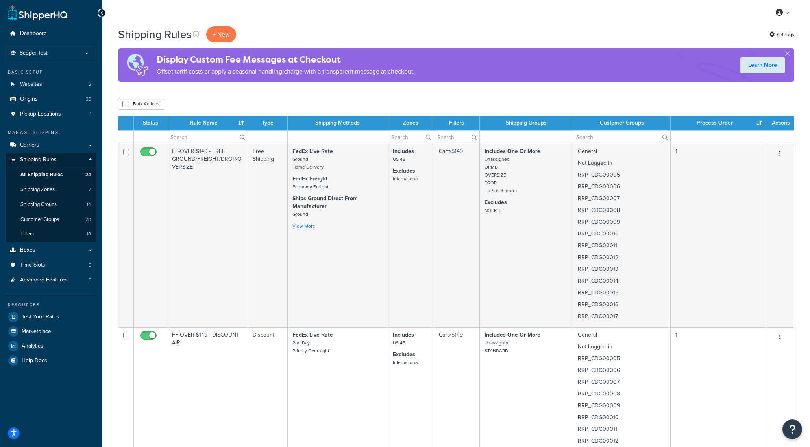
scroll to position [0, 0]
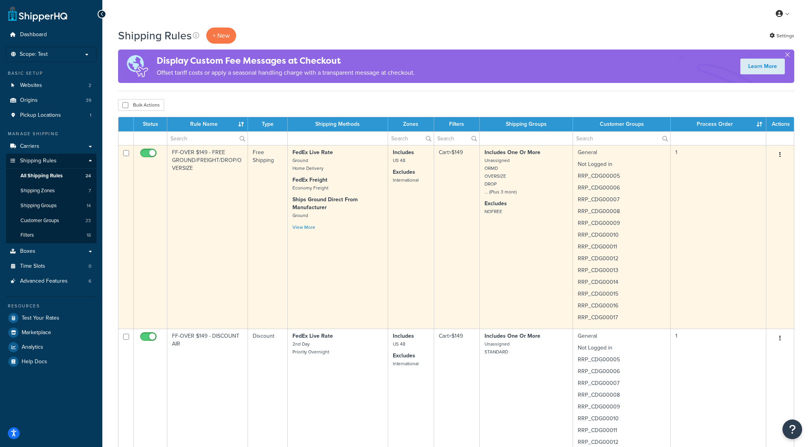
click at [505, 194] on small "Unassigned ORMD OVERSIZE DROP ... (Plus 3 more)" at bounding box center [500, 176] width 32 height 39
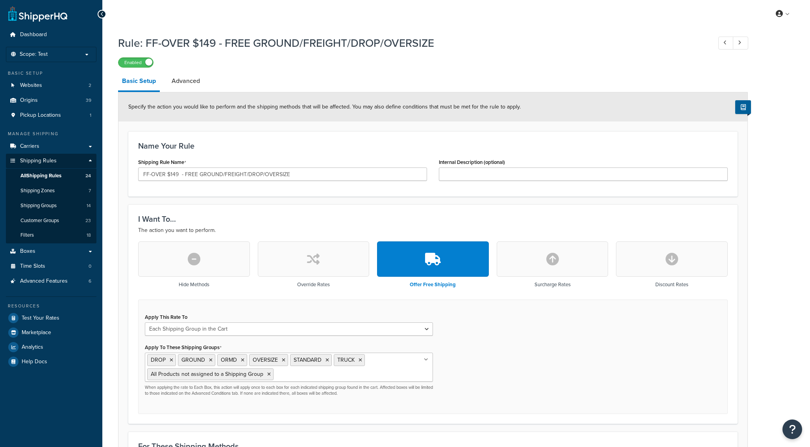
select select "SHIPPING_GROUP"
click at [550, 42] on h1 "Rule: FF-OVER $149 - FREE GROUND/FREIGHT/DROP/OVERSIZE" at bounding box center [410, 42] width 585 height 15
click at [724, 365] on div "Apply This Rate To Each Shipment in the Cart Each Origin in the Cart Each Shipp…" at bounding box center [432, 357] width 589 height 115
